Goal: Transaction & Acquisition: Purchase product/service

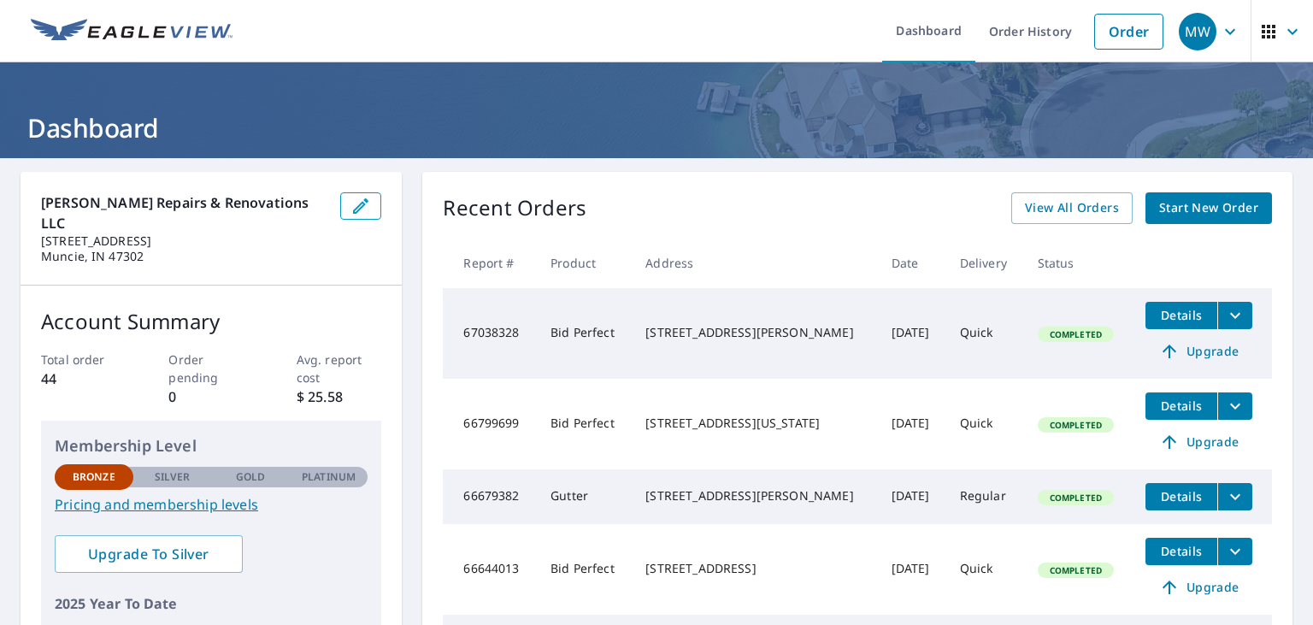
click at [1182, 207] on span "Start New Order" at bounding box center [1208, 207] width 99 height 21
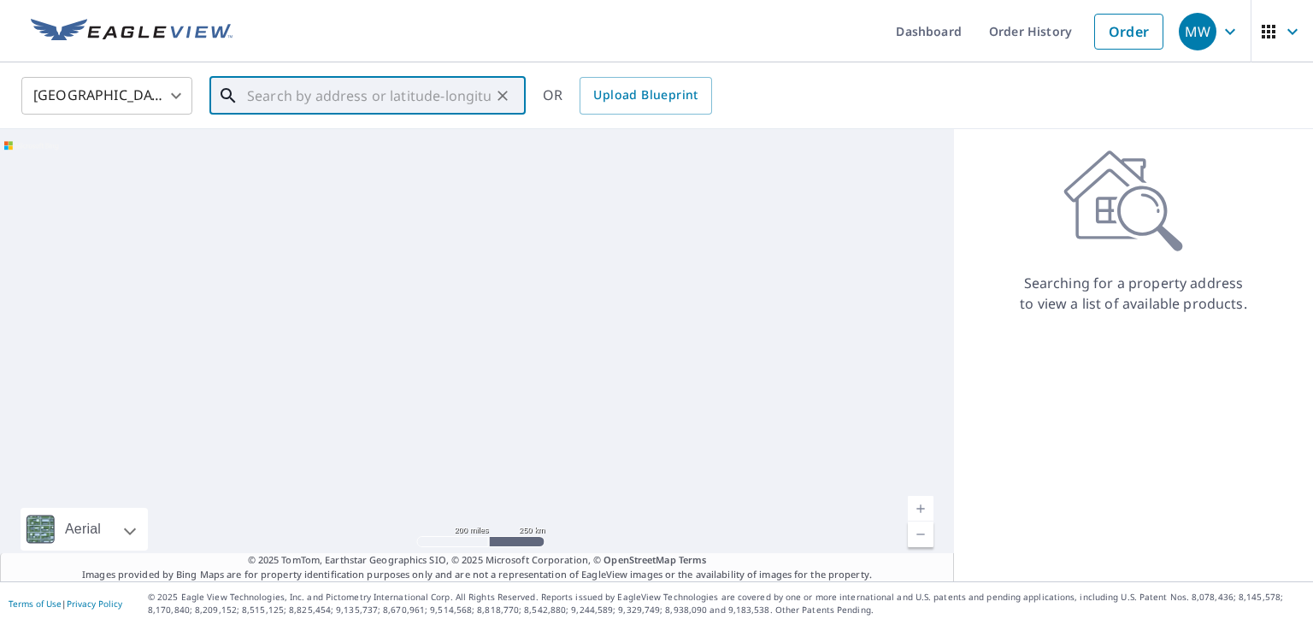
click at [324, 97] on input "text" at bounding box center [369, 96] width 244 height 48
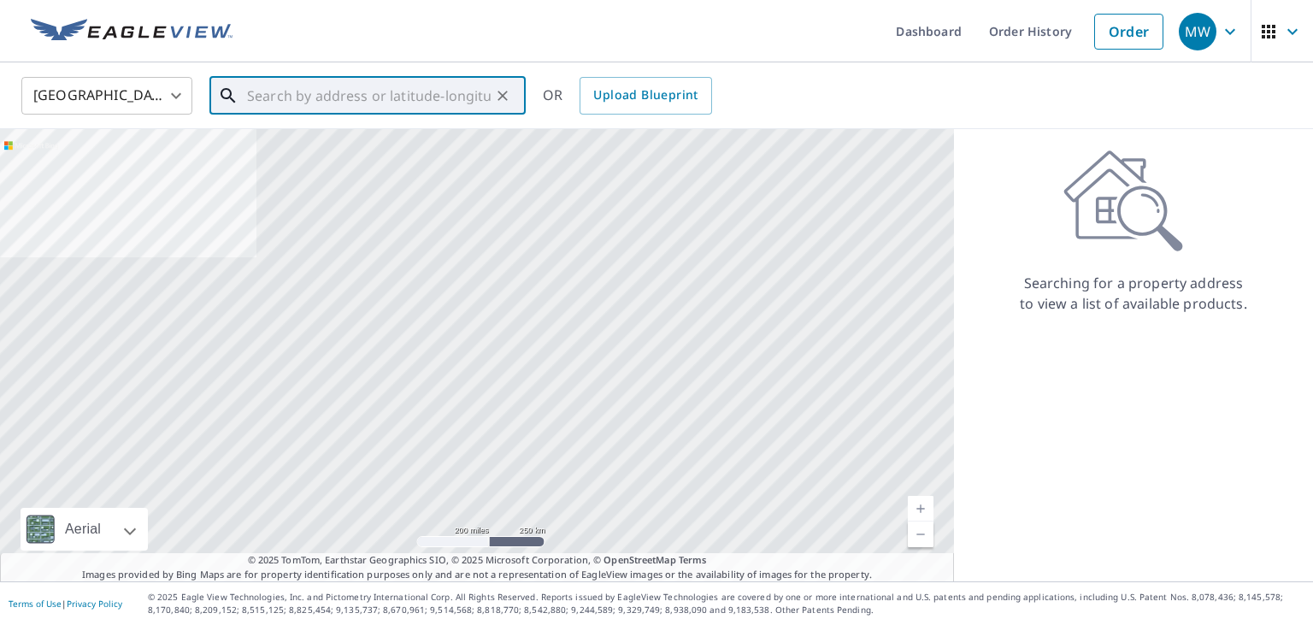
paste input "[STREET_ADDRESS]"
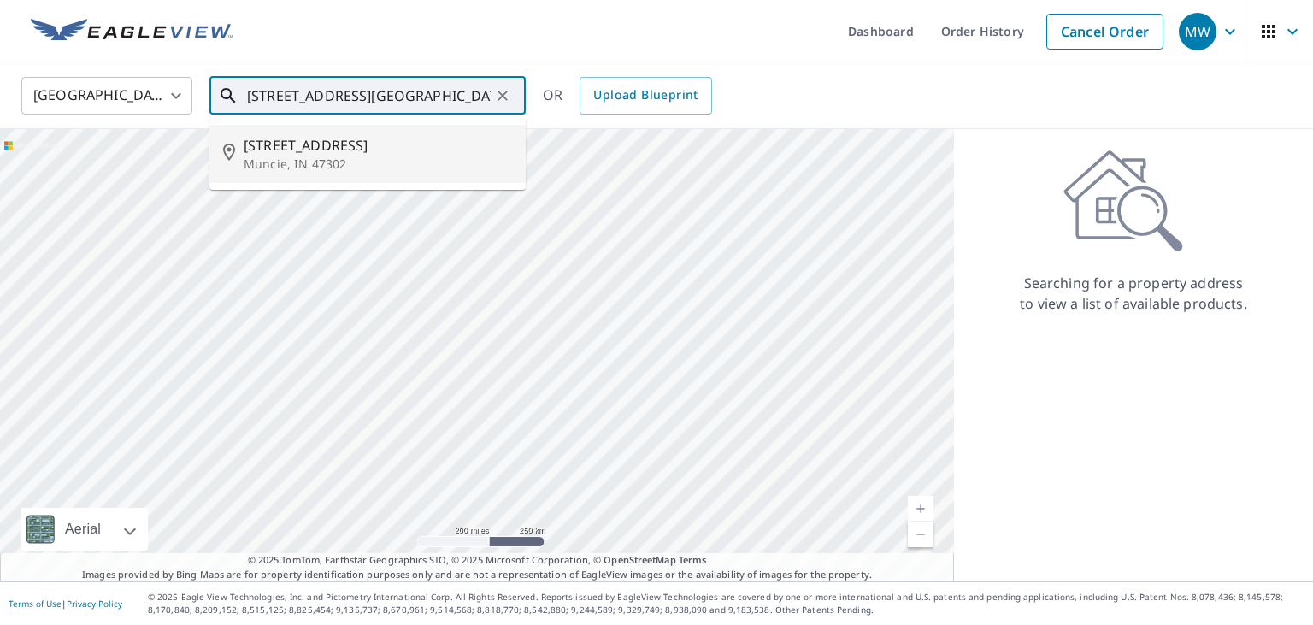
click at [297, 165] on p "Muncie, IN 47302" at bounding box center [378, 164] width 268 height 17
type input "[STREET_ADDRESS]"
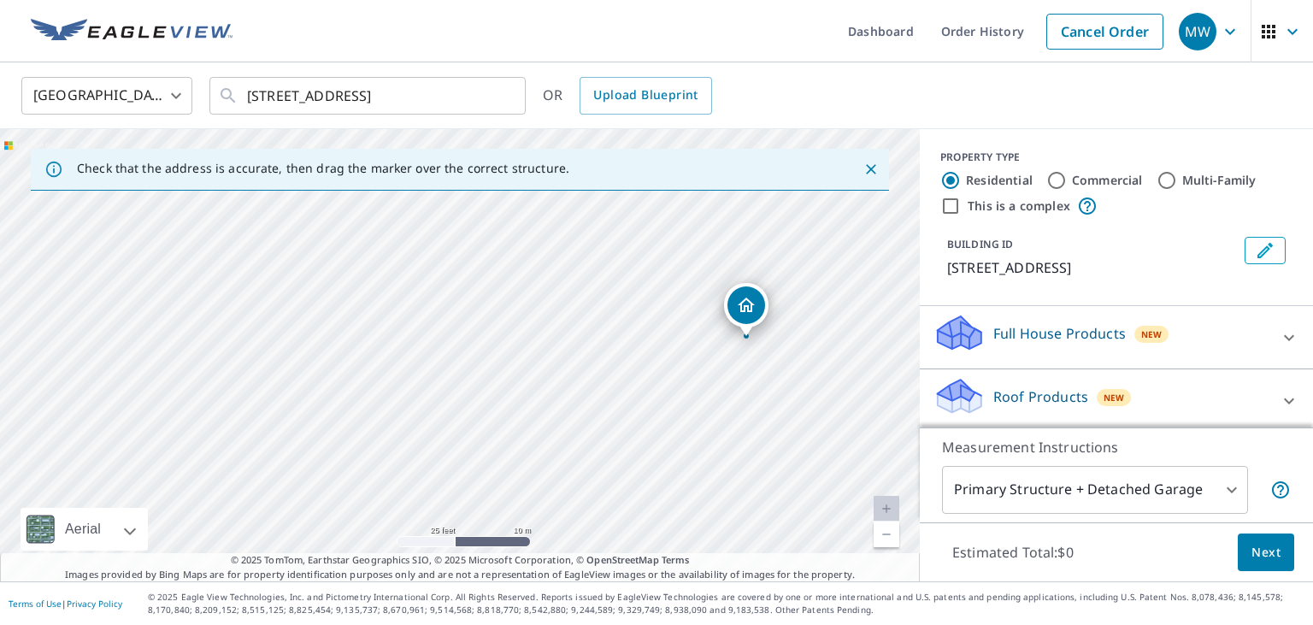
drag, startPoint x: 373, startPoint y: 357, endPoint x: 634, endPoint y: 339, distance: 262.3
click at [634, 339] on div "[STREET_ADDRESS]" at bounding box center [460, 355] width 920 height 452
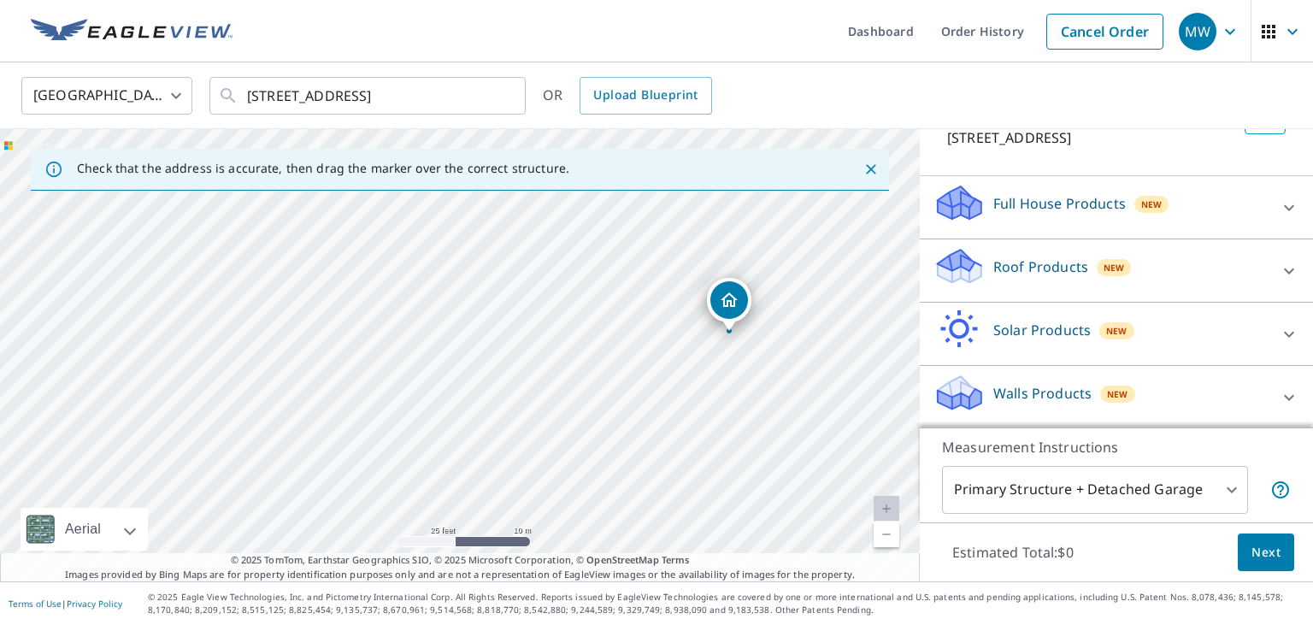
click at [1070, 275] on p "Roof Products" at bounding box center [1040, 266] width 95 height 21
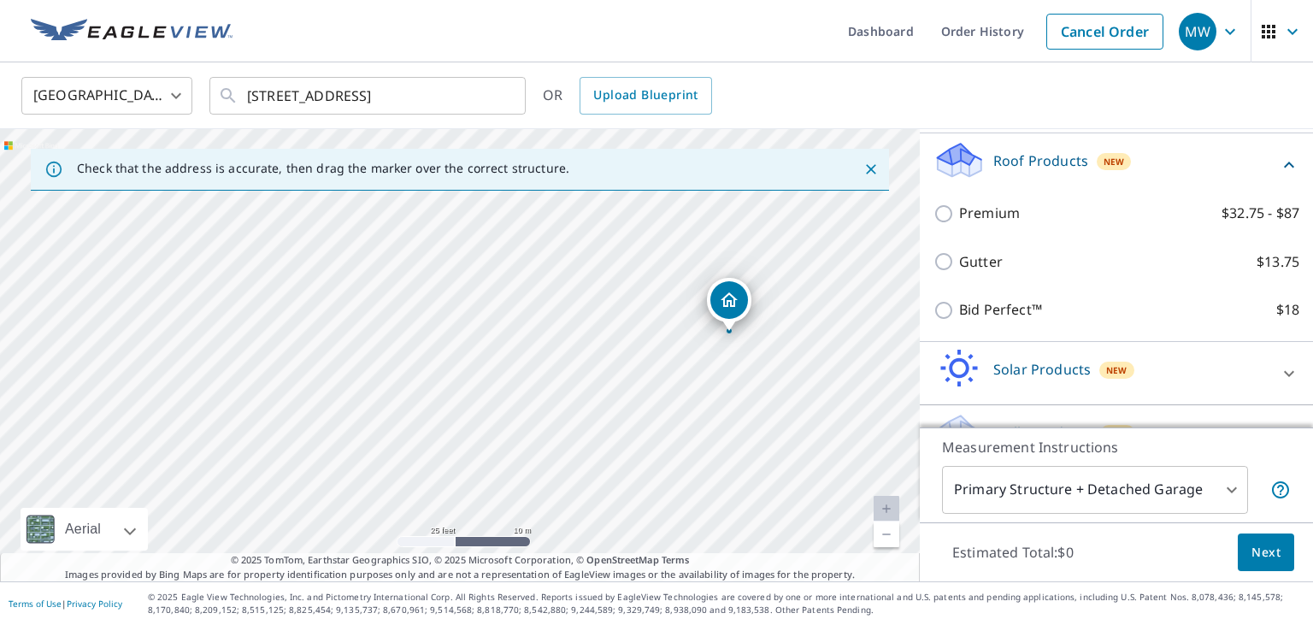
scroll to position [241, 0]
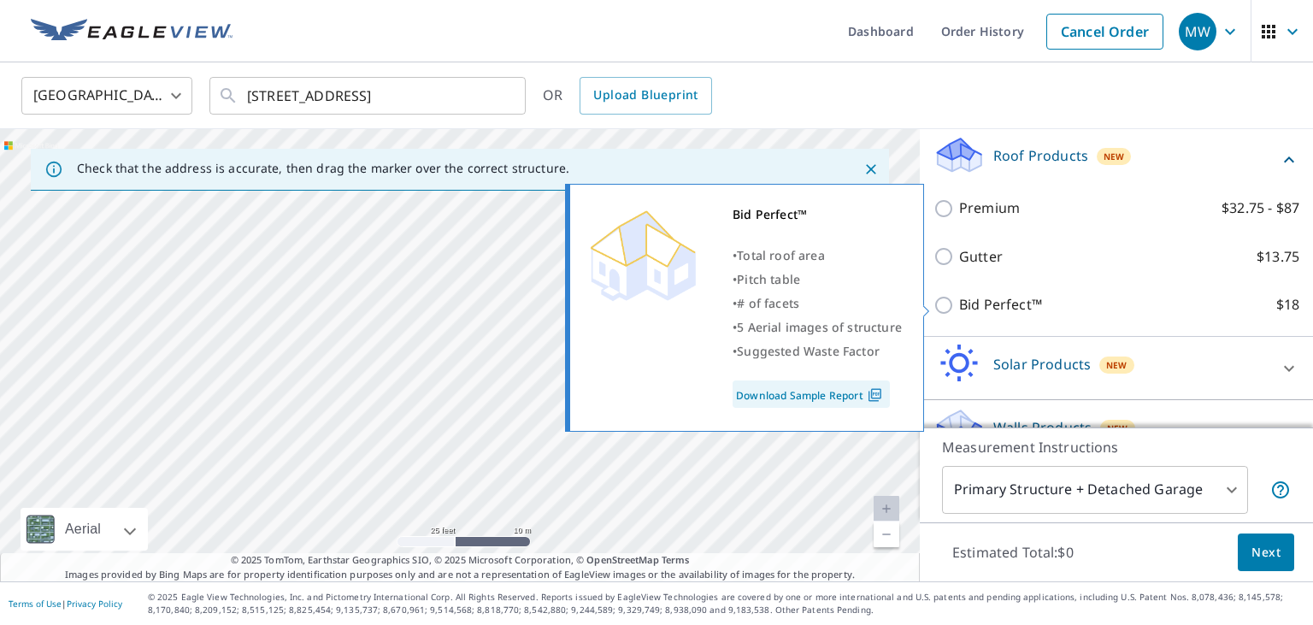
click at [1007, 303] on p "Bid Perfect™" at bounding box center [1000, 304] width 83 height 21
click at [959, 303] on input "Bid Perfect™ $18" at bounding box center [947, 305] width 26 height 21
checkbox input "true"
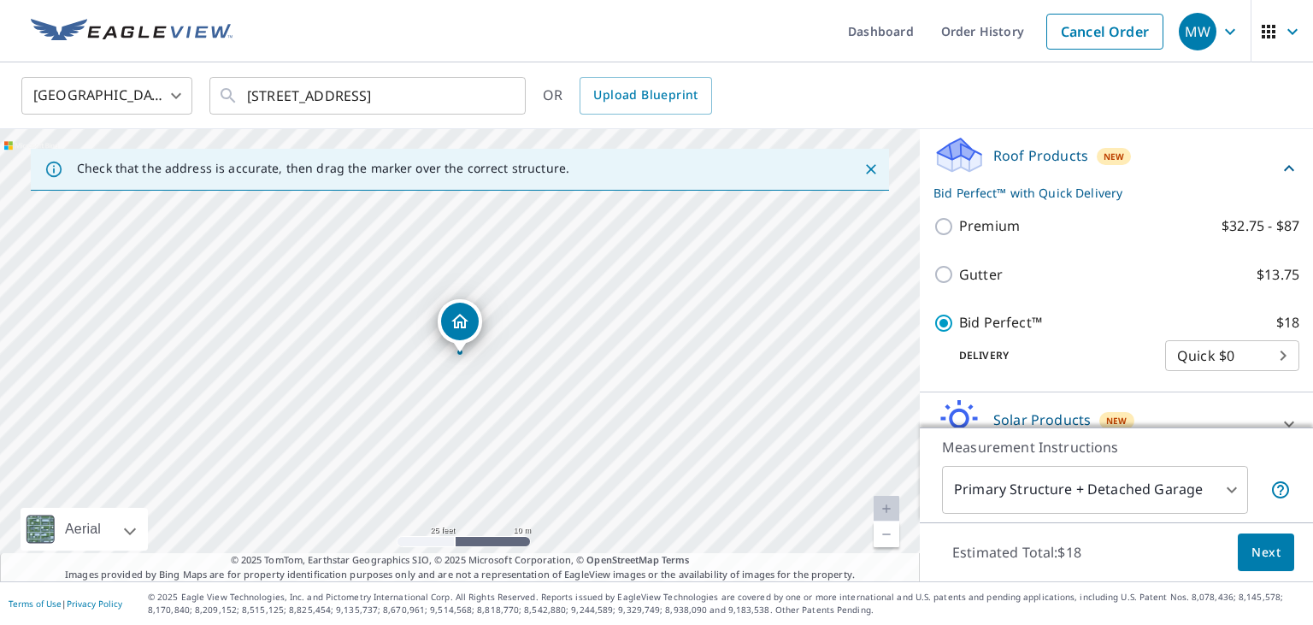
click at [1257, 543] on span "Next" at bounding box center [1266, 552] width 29 height 21
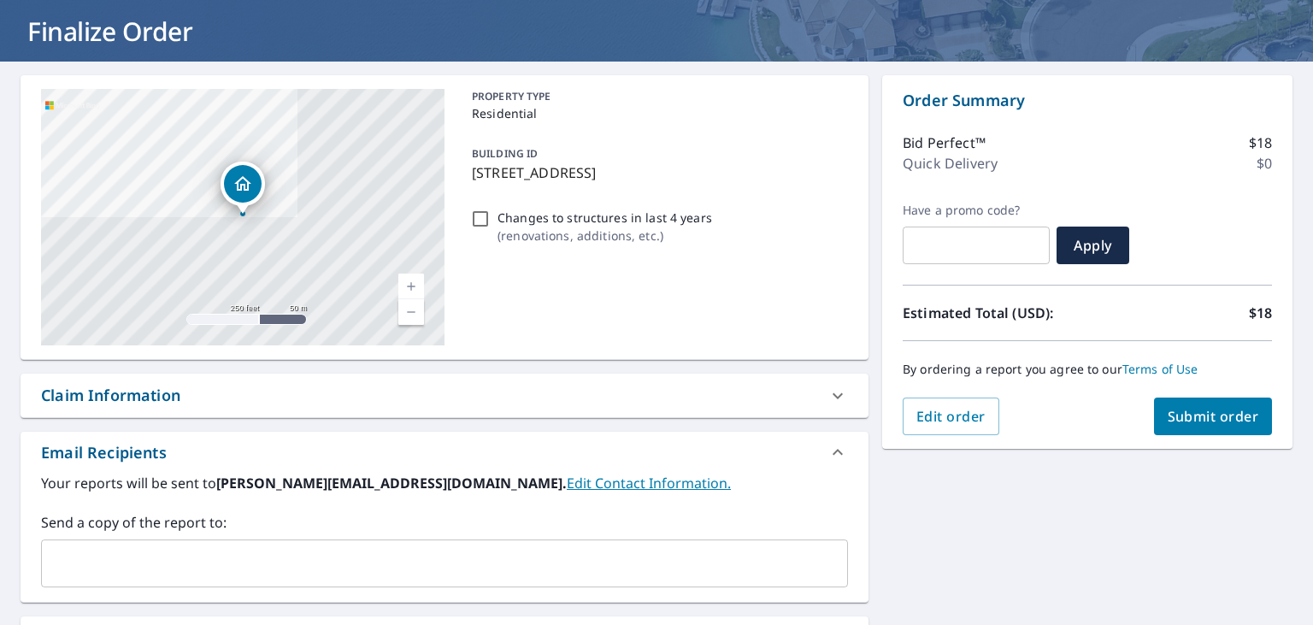
scroll to position [299, 0]
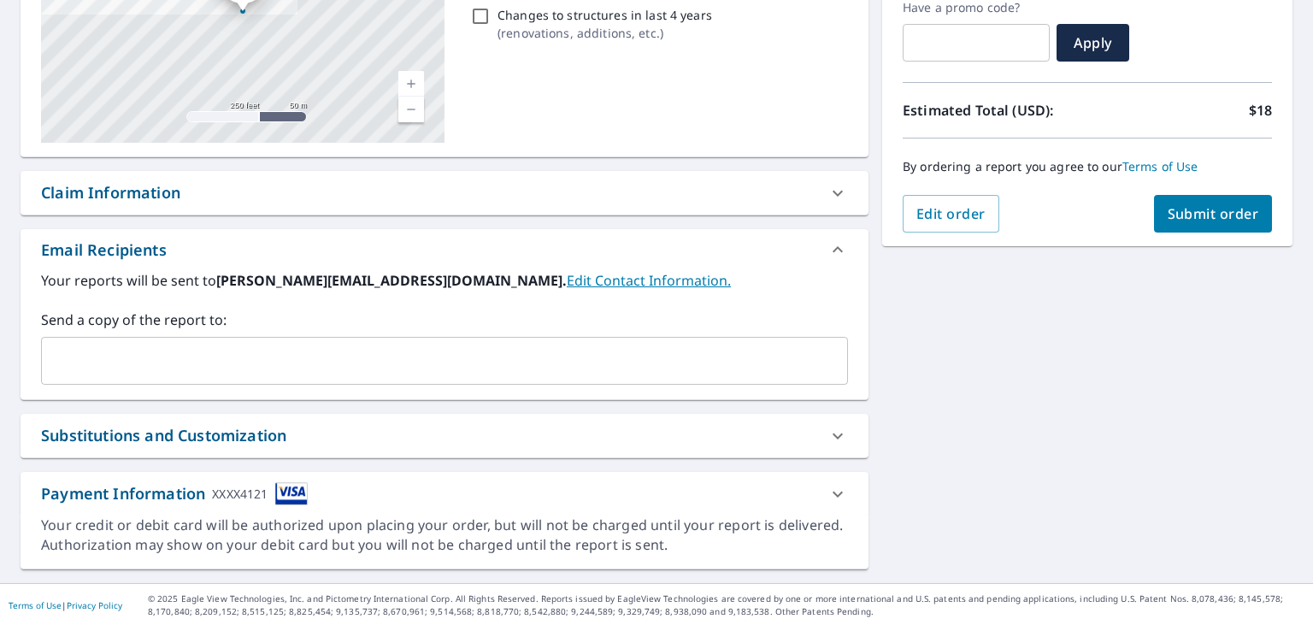
click at [1201, 212] on span "Submit order" at bounding box center [1213, 213] width 91 height 19
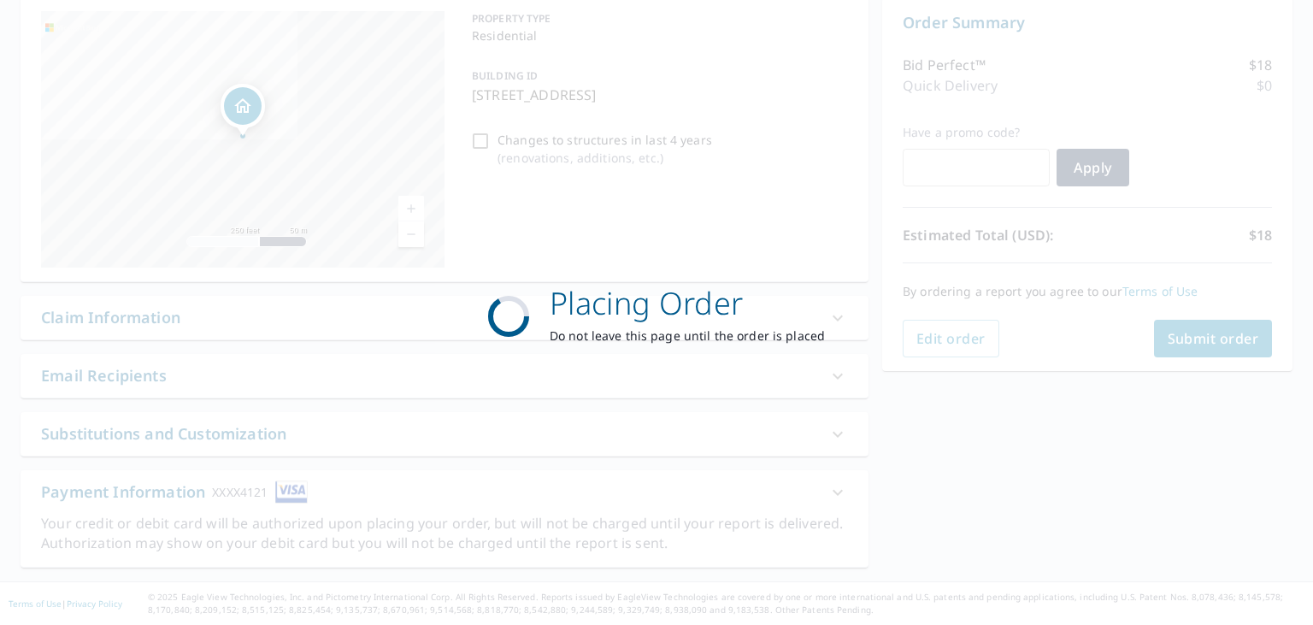
scroll to position [173, 0]
